Goal: Information Seeking & Learning: Learn about a topic

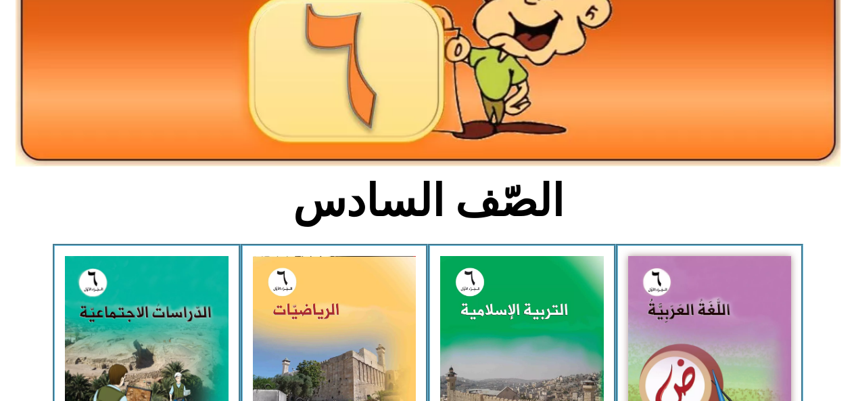
scroll to position [208, 0]
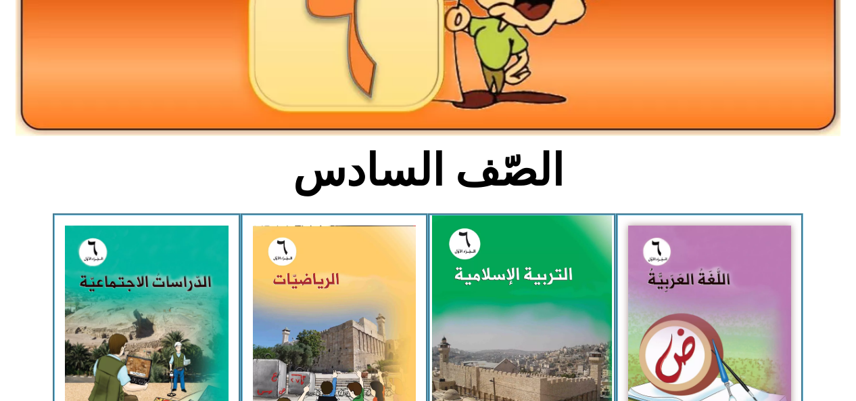
click at [528, 282] on img at bounding box center [522, 327] width 180 height 224
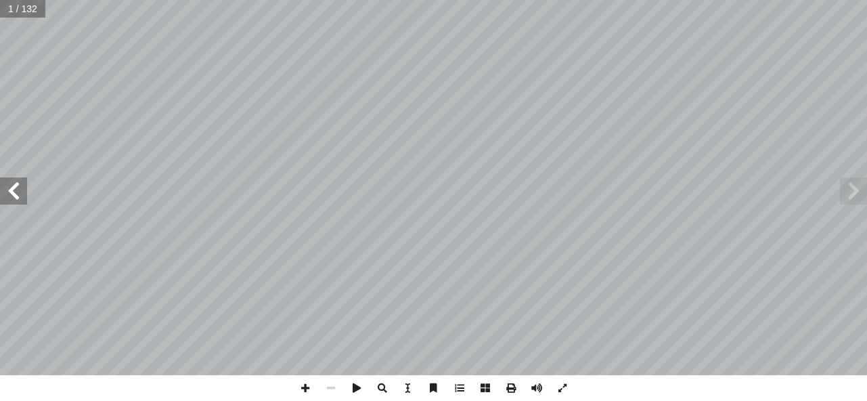
click at [9, 187] on span at bounding box center [13, 190] width 27 height 27
click at [18, 186] on span at bounding box center [13, 190] width 27 height 27
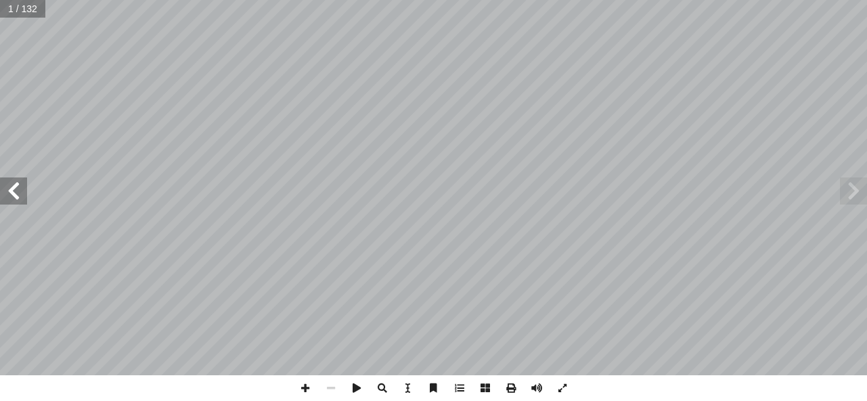
click at [18, 186] on span at bounding box center [13, 190] width 27 height 27
click at [18, 187] on span at bounding box center [13, 190] width 27 height 27
click at [24, 186] on span at bounding box center [13, 190] width 27 height 27
click at [16, 179] on span at bounding box center [13, 190] width 27 height 27
click at [9, 186] on span at bounding box center [13, 190] width 27 height 27
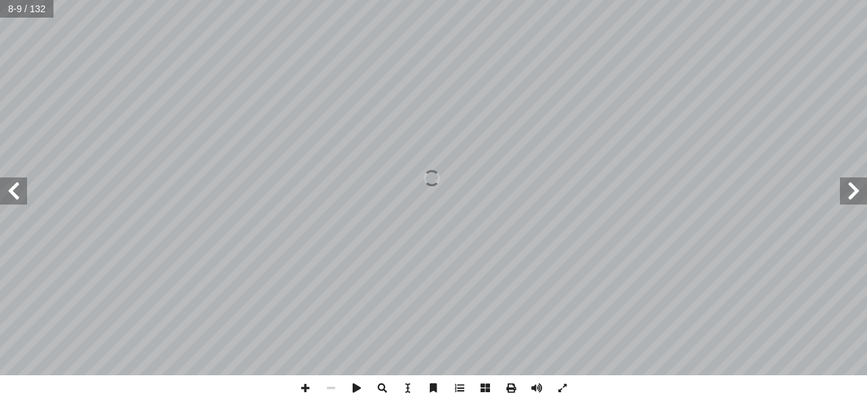
click at [14, 191] on span at bounding box center [13, 190] width 27 height 27
click at [5, 184] on span at bounding box center [13, 190] width 27 height 27
click at [7, 188] on span at bounding box center [13, 190] width 27 height 27
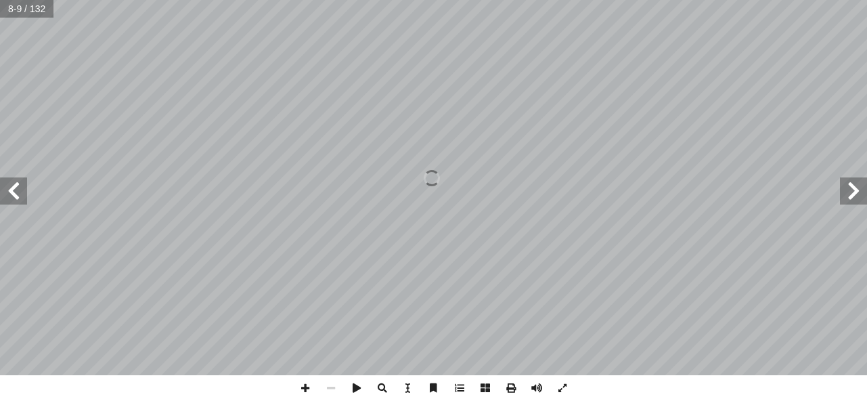
click at [7, 189] on span at bounding box center [13, 190] width 27 height 27
click at [4, 191] on span at bounding box center [13, 190] width 27 height 27
click at [5, 184] on span at bounding box center [13, 190] width 27 height 27
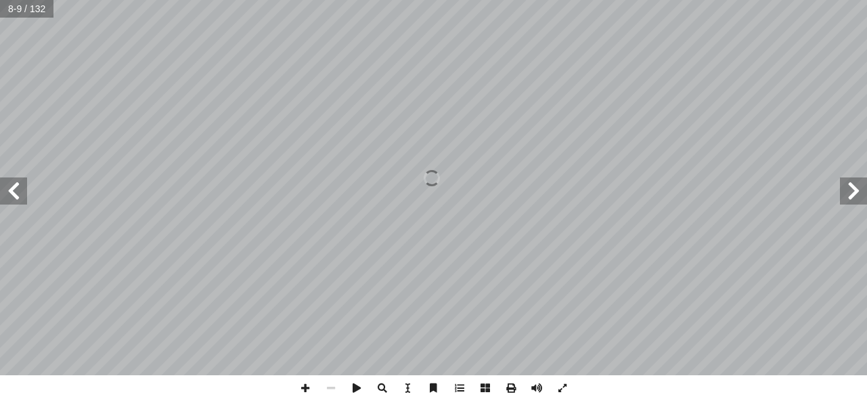
click at [4, 185] on span at bounding box center [13, 190] width 27 height 27
click at [2, 185] on span at bounding box center [13, 190] width 27 height 27
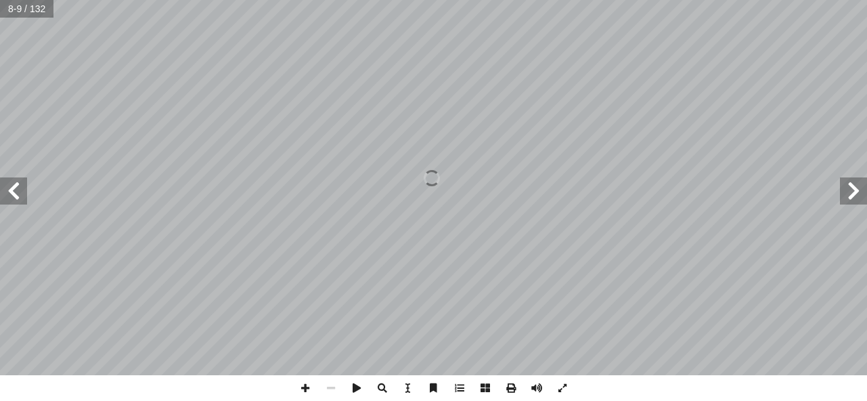
click at [2, 185] on span at bounding box center [13, 190] width 27 height 27
click at [1, 184] on span at bounding box center [13, 190] width 27 height 27
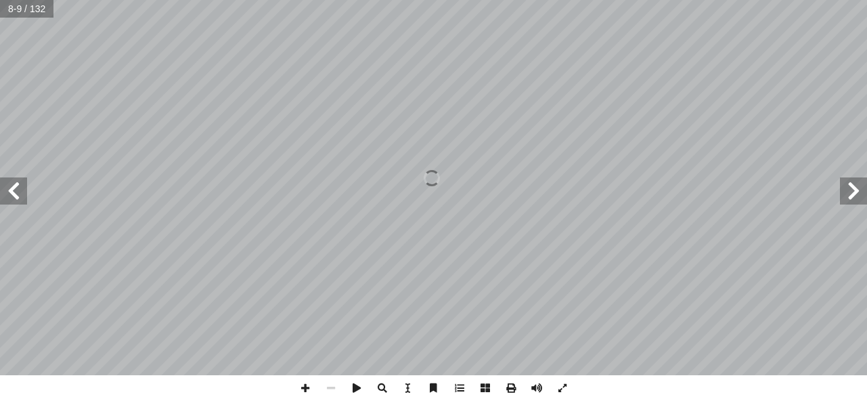
click at [1, 183] on span at bounding box center [13, 190] width 27 height 27
click at [1, 182] on span at bounding box center [13, 190] width 27 height 27
click at [1, 185] on span at bounding box center [13, 190] width 27 height 27
click at [1, 183] on span at bounding box center [13, 190] width 27 height 27
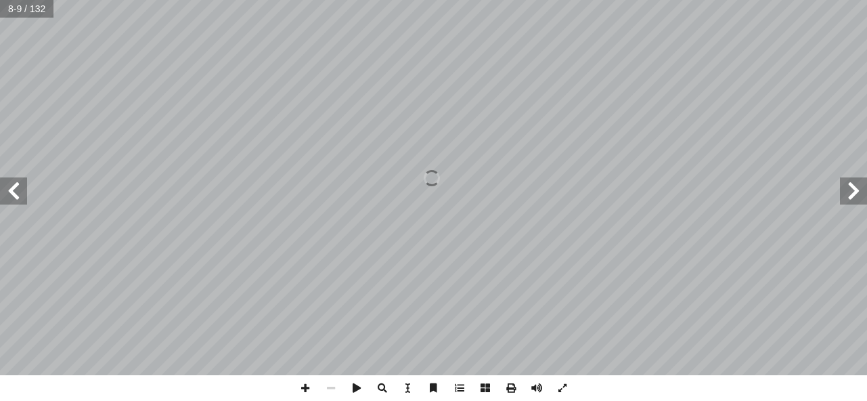
click at [1, 183] on span at bounding box center [13, 190] width 27 height 27
click at [4, 192] on span at bounding box center [13, 190] width 27 height 27
click at [2, 191] on span at bounding box center [13, 190] width 27 height 27
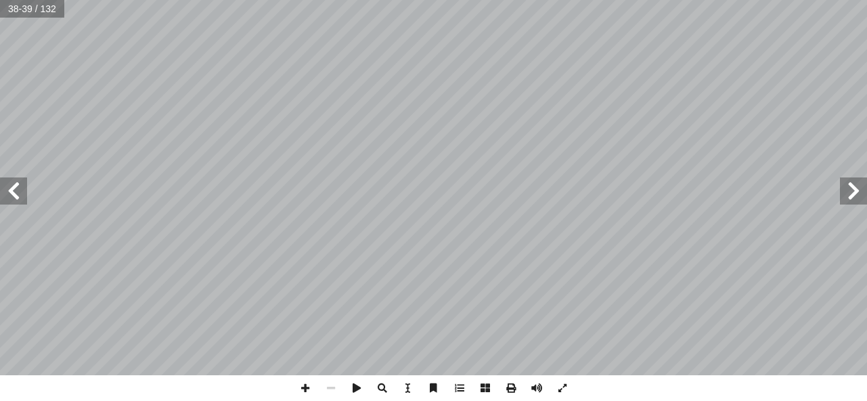
click at [1, 191] on span at bounding box center [13, 190] width 27 height 27
click at [14, 191] on span at bounding box center [13, 190] width 27 height 27
click at [11, 194] on span at bounding box center [13, 190] width 27 height 27
click at [12, 195] on span at bounding box center [13, 190] width 27 height 27
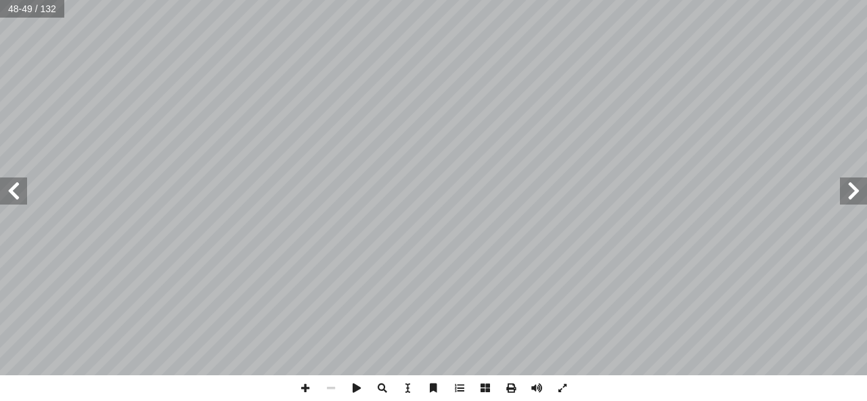
click at [8, 202] on span at bounding box center [13, 190] width 27 height 27
click at [5, 194] on span at bounding box center [13, 190] width 27 height 27
click at [858, 181] on span at bounding box center [853, 190] width 27 height 27
click at [21, 192] on span at bounding box center [13, 190] width 27 height 27
click at [21, 186] on span at bounding box center [13, 190] width 27 height 27
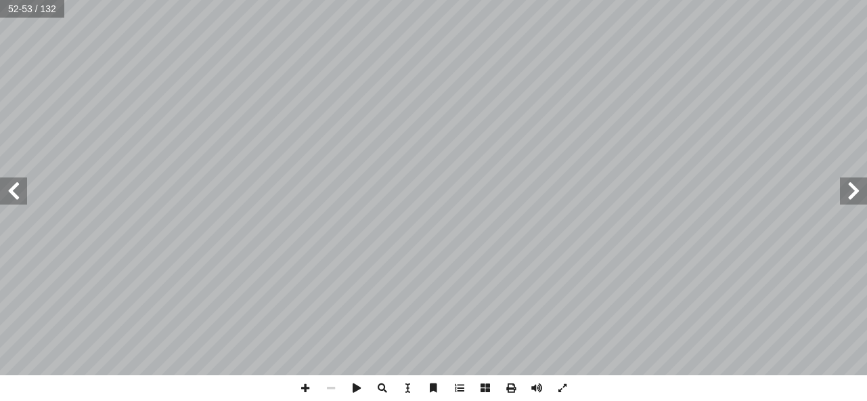
click at [9, 185] on span at bounding box center [13, 190] width 27 height 27
click at [849, 192] on span at bounding box center [853, 190] width 27 height 27
click at [846, 198] on span at bounding box center [853, 190] width 27 height 27
click at [846, 183] on span at bounding box center [853, 190] width 27 height 27
